Goal: Task Accomplishment & Management: Manage account settings

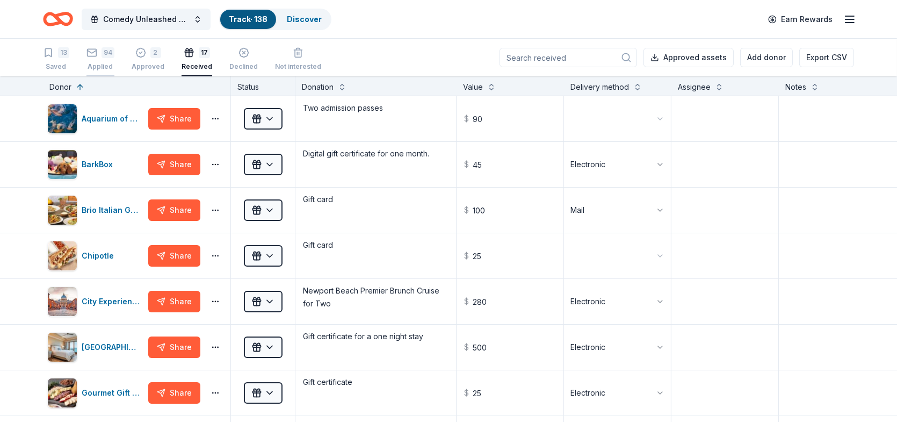
click at [107, 49] on div "94" at bounding box center [108, 52] width 13 height 11
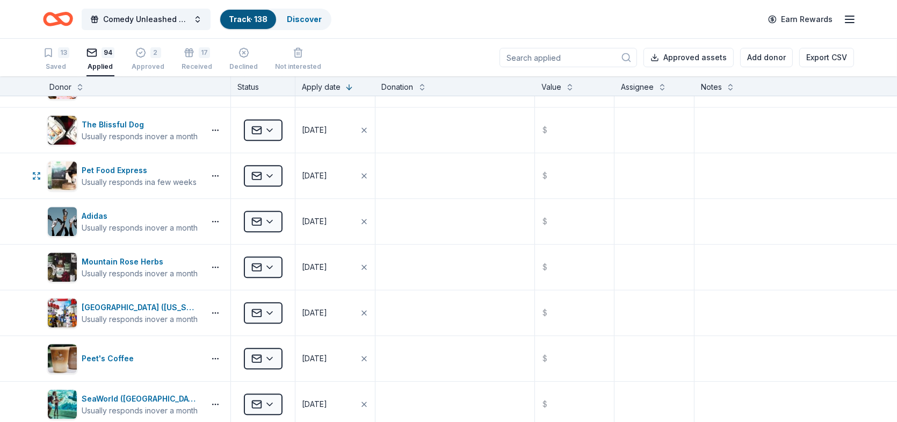
scroll to position [3706, 0]
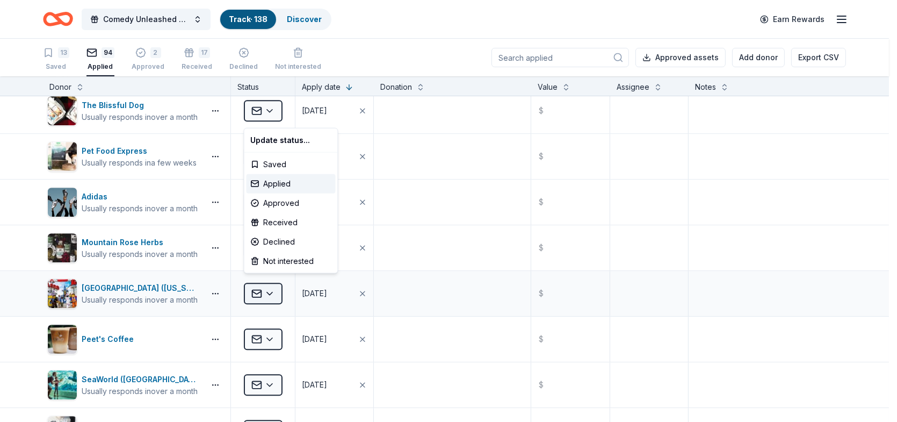
click at [272, 281] on html "Comedy Unleashed 2025 Track · 138 Discover Earn Rewards 13 Saved 94 Applied 2 A…" at bounding box center [448, 211] width 897 height 422
click at [288, 241] on div "Declined" at bounding box center [291, 241] width 89 height 19
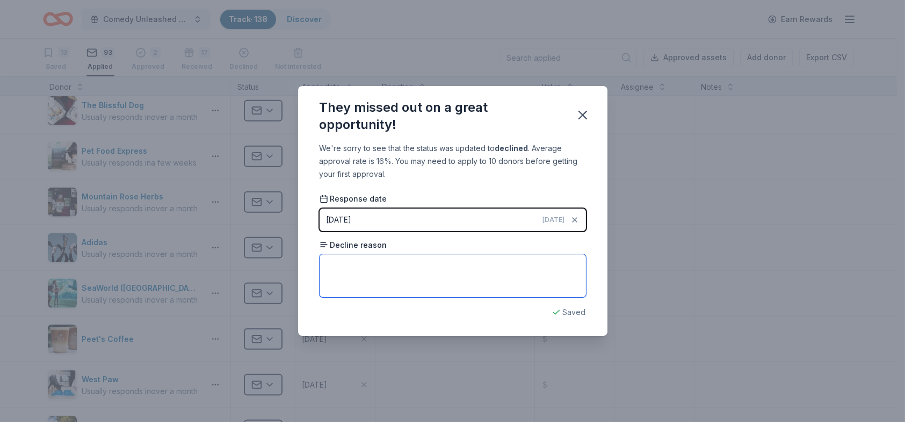
click at [452, 260] on textarea at bounding box center [453, 275] width 266 height 43
type textarea "Only donate to children services"
click at [534, 109] on div "They missed out on a great opportunity!" at bounding box center [441, 116] width 243 height 34
click at [579, 114] on icon "button" at bounding box center [582, 114] width 15 height 15
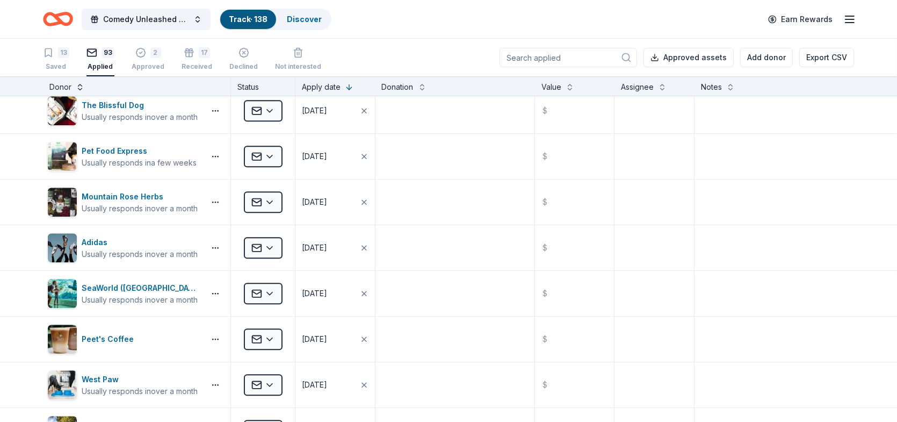
click at [79, 87] on button at bounding box center [80, 86] width 9 height 11
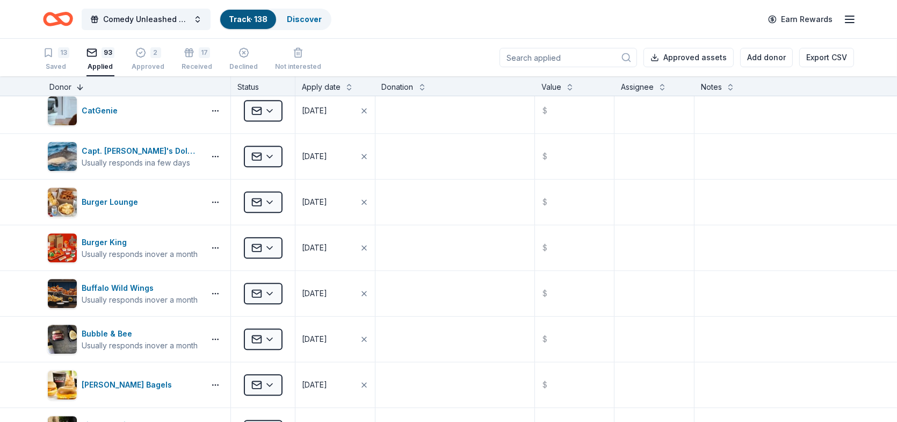
scroll to position [0, 0]
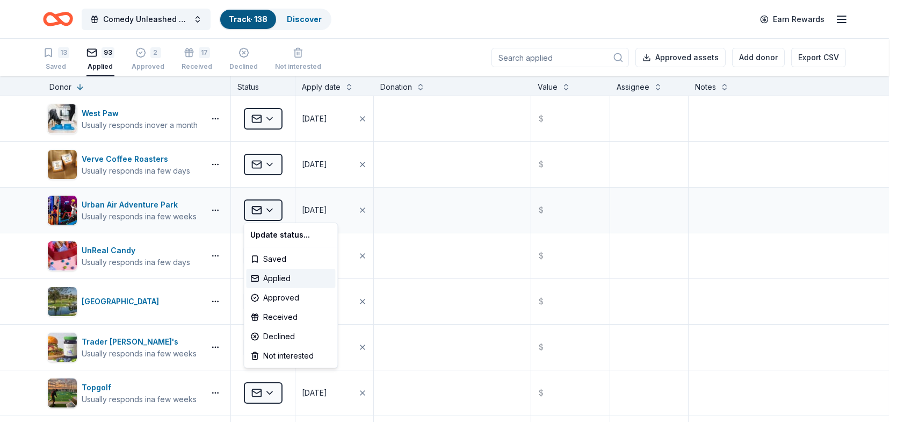
click at [272, 209] on html "Comedy Unleashed 2025 Track · 138 Discover Earn Rewards 13 Saved 93 Applied 2 A…" at bounding box center [448, 211] width 897 height 422
click at [299, 297] on div "Approved" at bounding box center [291, 297] width 89 height 19
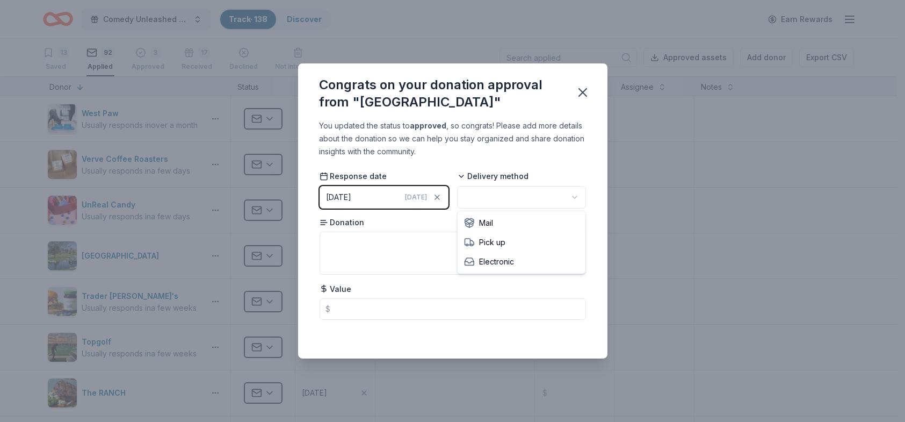
click at [574, 198] on html "Comedy Unleashed 2025 Track · 138 Discover Earn Rewards 13 Saved 92 Applied 3 A…" at bounding box center [452, 211] width 905 height 422
click at [394, 246] on textarea at bounding box center [453, 252] width 266 height 43
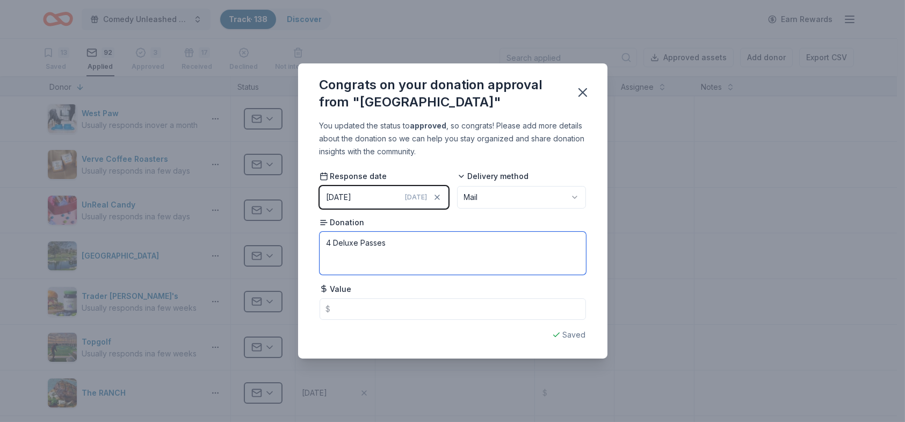
type textarea "4 Deluxe Passes"
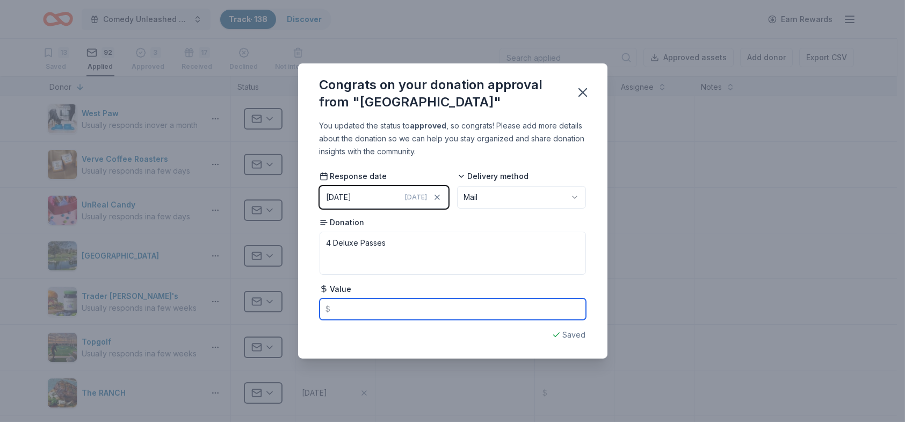
click at [392, 309] on input "text" at bounding box center [453, 308] width 266 height 21
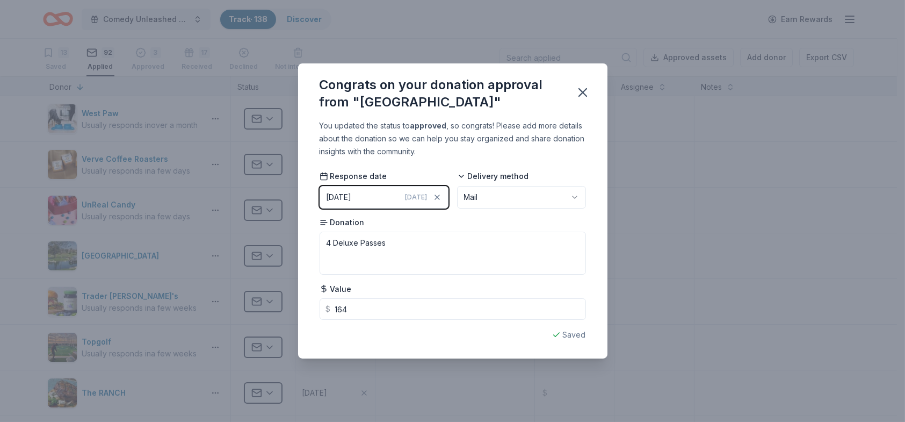
type input "164.00"
click at [453, 341] on div "You updated the status to approved , so congrats! Please add more details about…" at bounding box center [452, 238] width 309 height 239
click at [689, 296] on div "Congrats on your donation approval from "Urban Air Adventure Park" You updated …" at bounding box center [452, 211] width 905 height 422
click at [583, 91] on icon "button" at bounding box center [583, 93] width 8 height 8
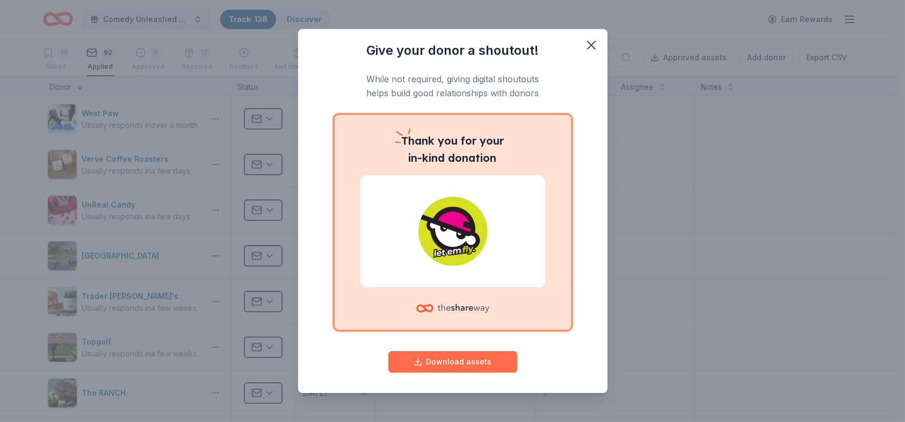
click at [452, 360] on button "Download assets" at bounding box center [452, 361] width 129 height 21
drag, startPoint x: 584, startPoint y: 44, endPoint x: 614, endPoint y: 62, distance: 35.6
click at [584, 45] on icon "button" at bounding box center [591, 45] width 15 height 15
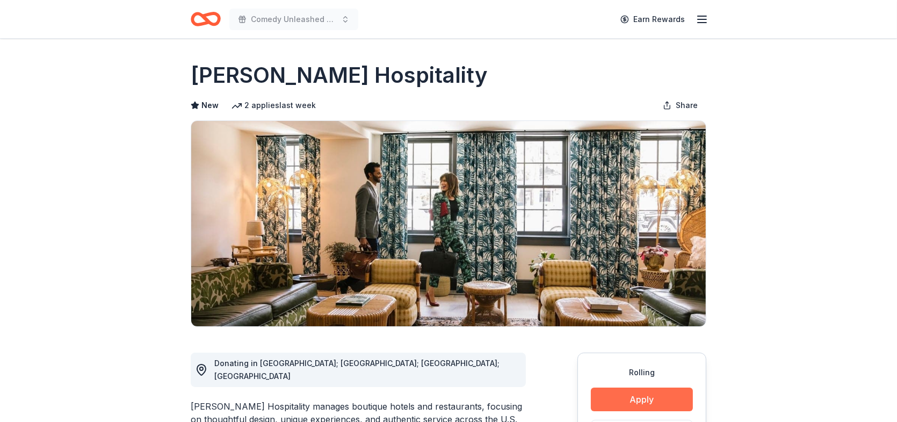
click at [652, 400] on button "Apply" at bounding box center [642, 399] width 102 height 24
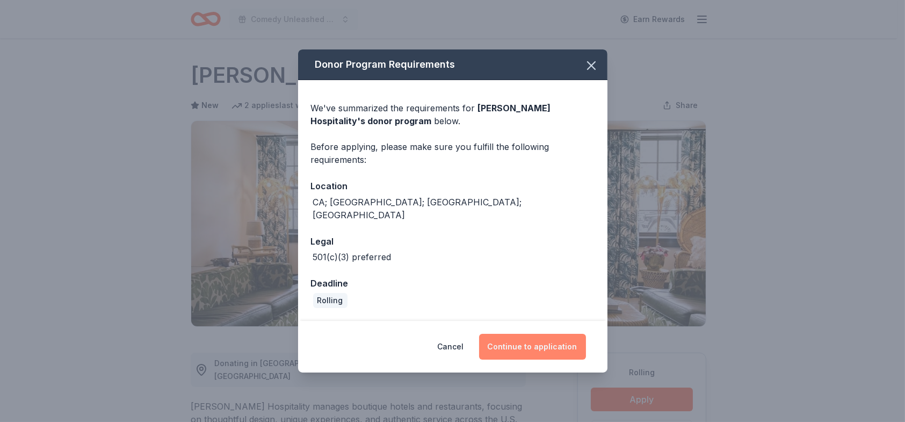
click at [525, 339] on button "Continue to application" at bounding box center [532, 347] width 107 height 26
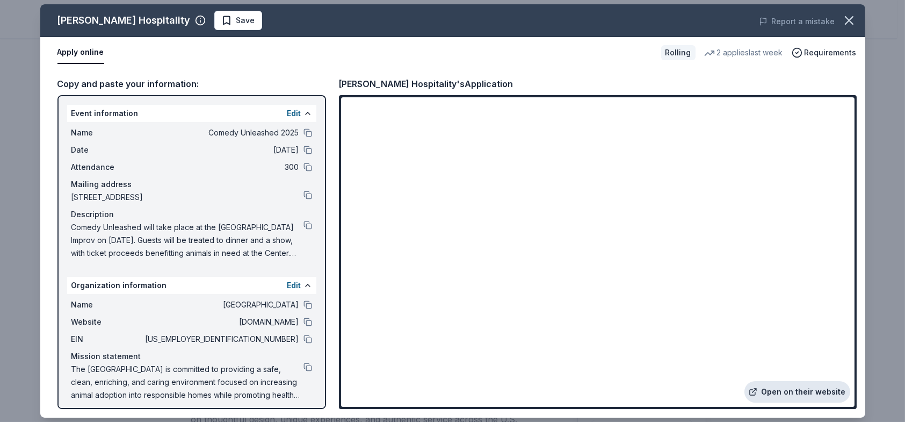
click at [815, 394] on link "Open on their website" at bounding box center [797, 391] width 106 height 21
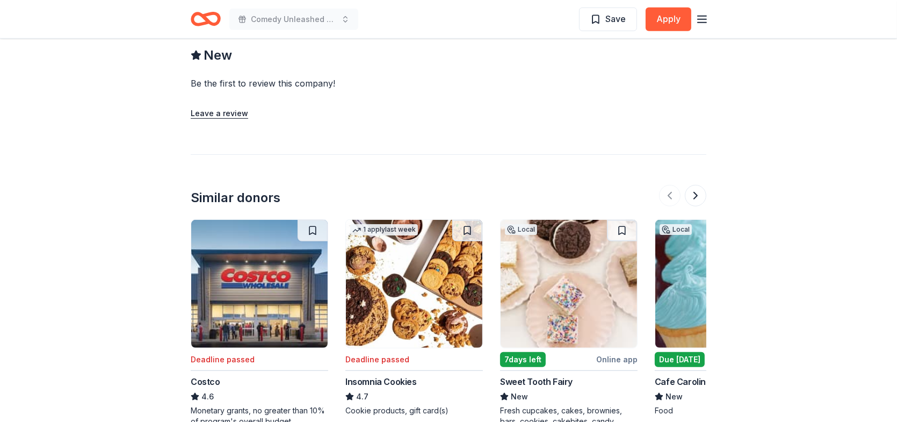
scroll to position [913, 0]
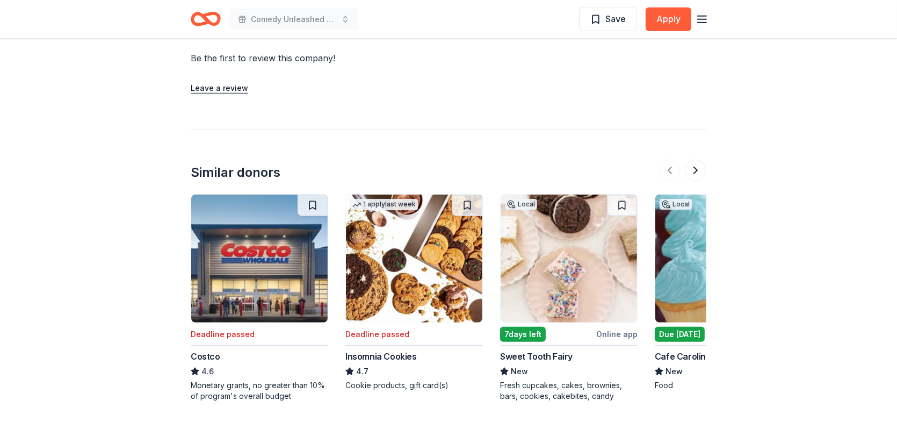
click at [570, 262] on img at bounding box center [569, 258] width 136 height 128
click at [696, 161] on button at bounding box center [695, 170] width 21 height 21
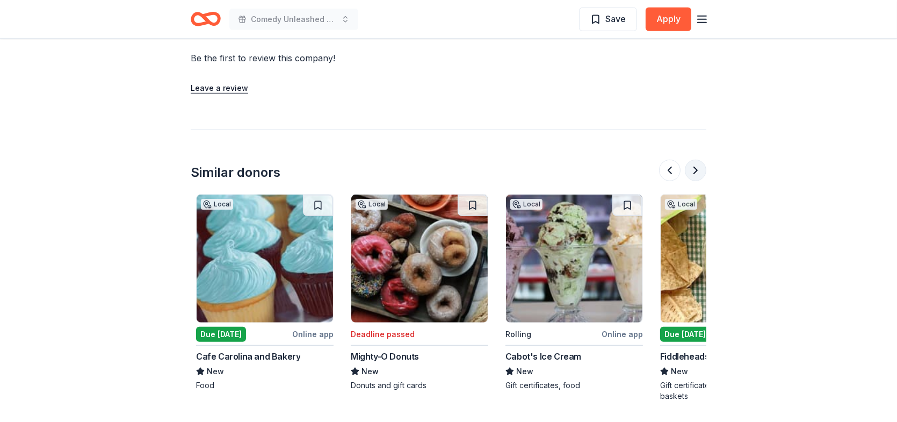
scroll to position [0, 464]
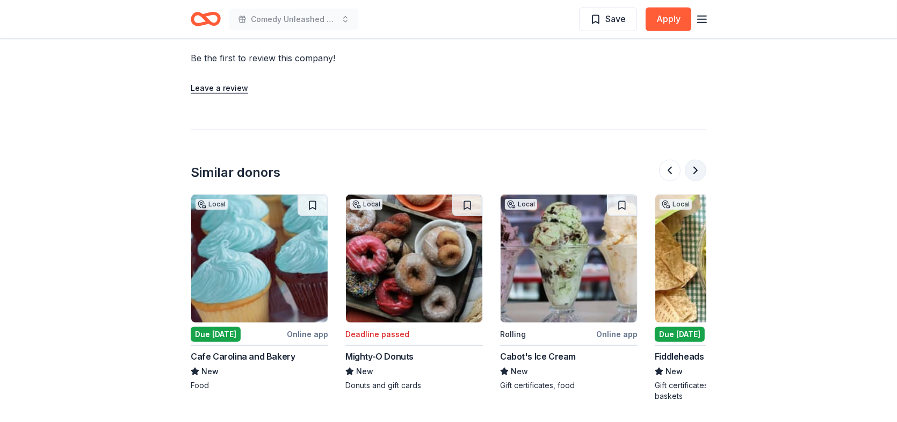
click at [698, 165] on button at bounding box center [695, 170] width 21 height 21
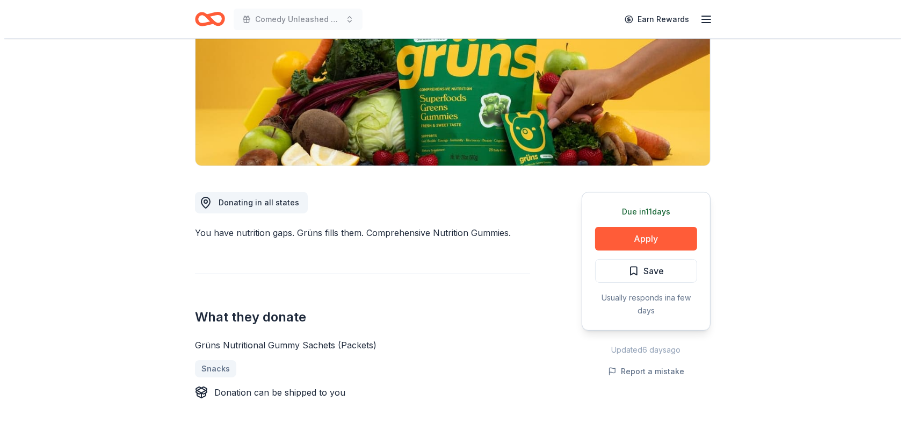
scroll to position [161, 0]
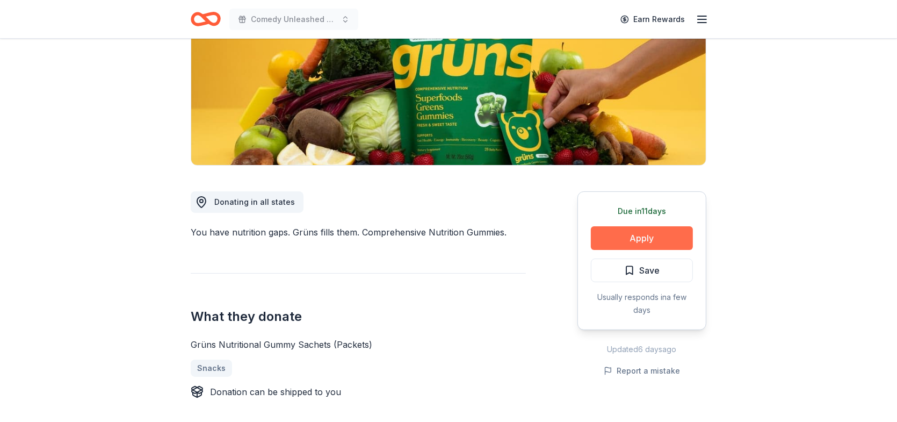
click at [646, 240] on button "Apply" at bounding box center [642, 238] width 102 height 24
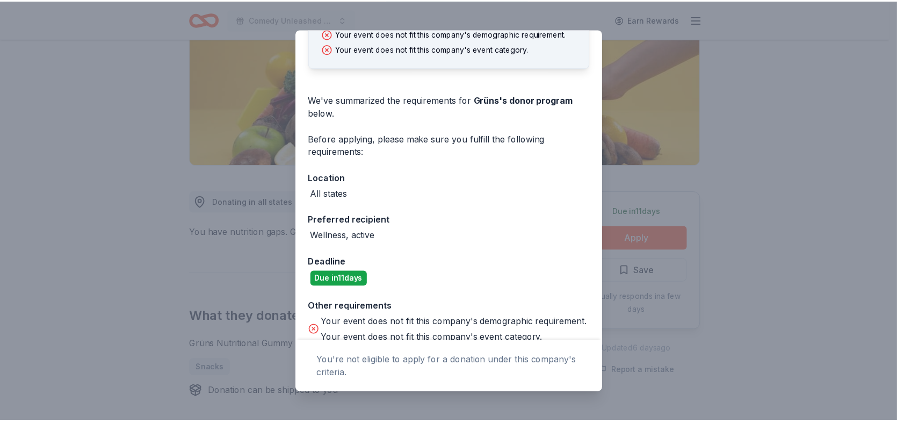
scroll to position [108, 0]
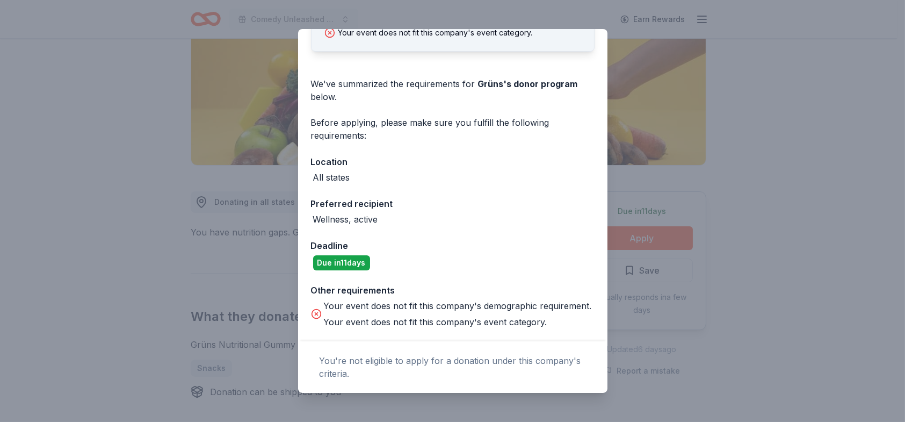
click at [785, 214] on div "Donor Program Requirements The following requirements may not be met: Your even…" at bounding box center [452, 211] width 905 height 422
